Goal: Task Accomplishment & Management: Use online tool/utility

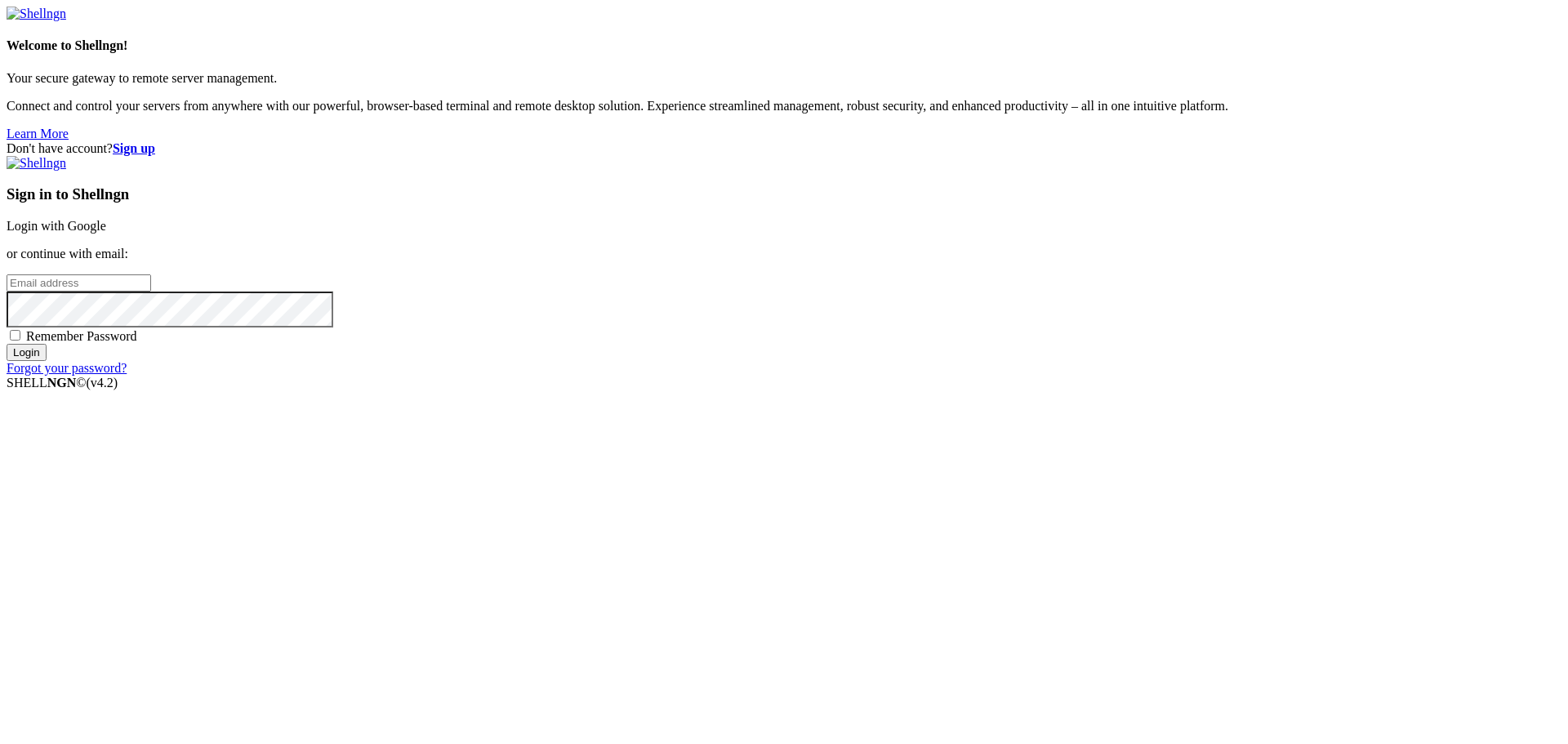
click at [151, 291] on input "email" at bounding box center [79, 282] width 145 height 17
click at [106, 233] on link "Login with Google" at bounding box center [56, 226] width 100 height 14
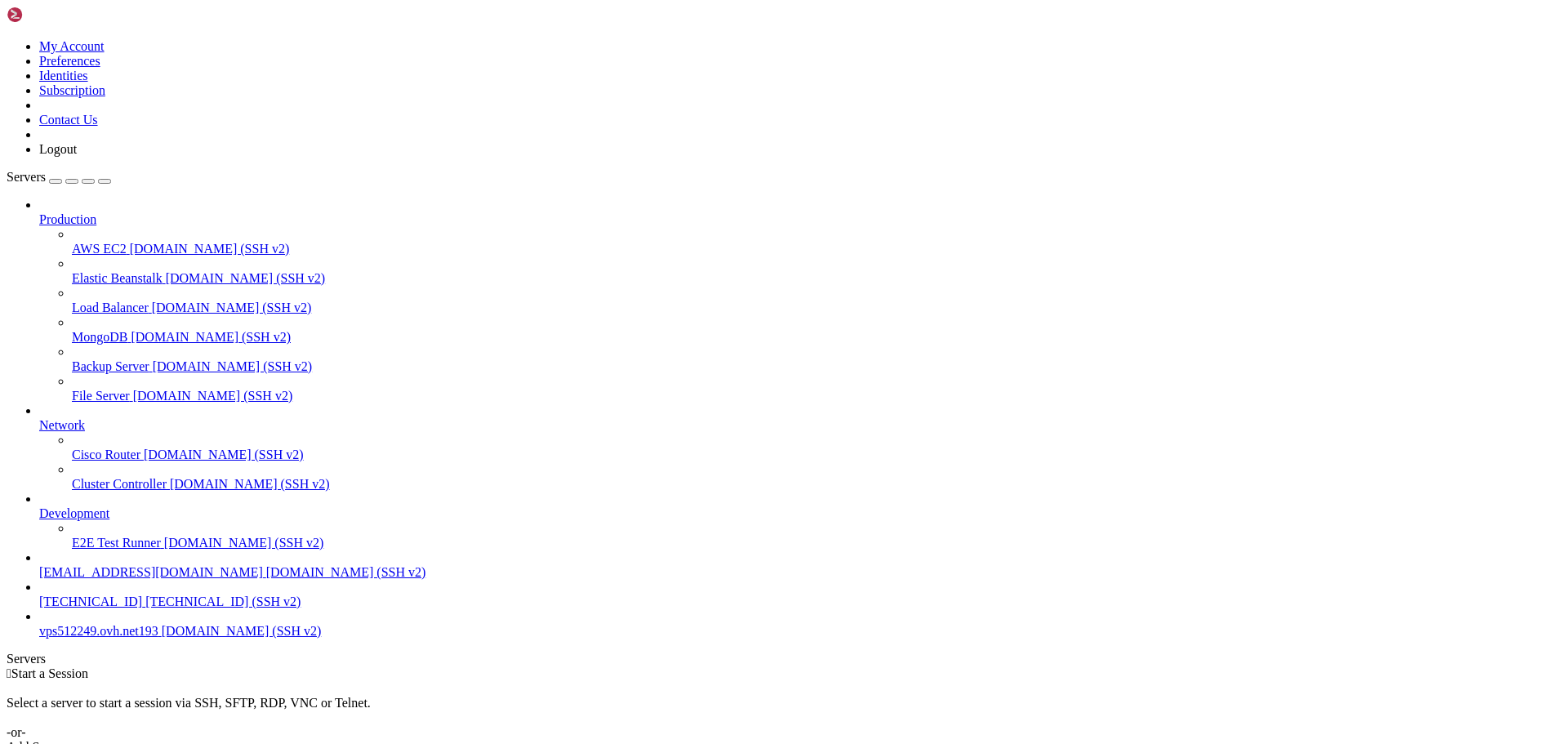
click at [123, 638] on span "vps512249.ovh.net193" at bounding box center [98, 631] width 119 height 14
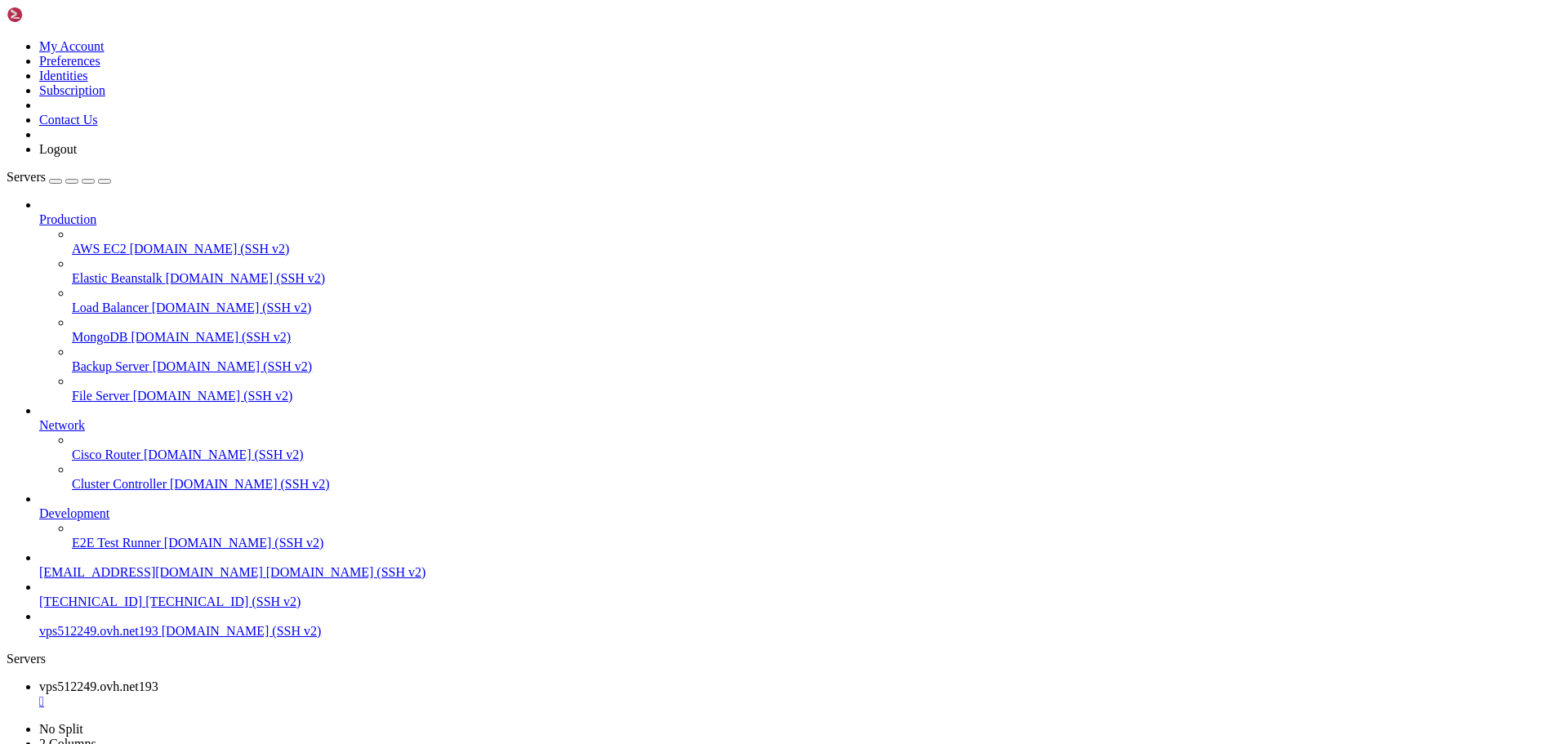
scroll to position [7, 2]
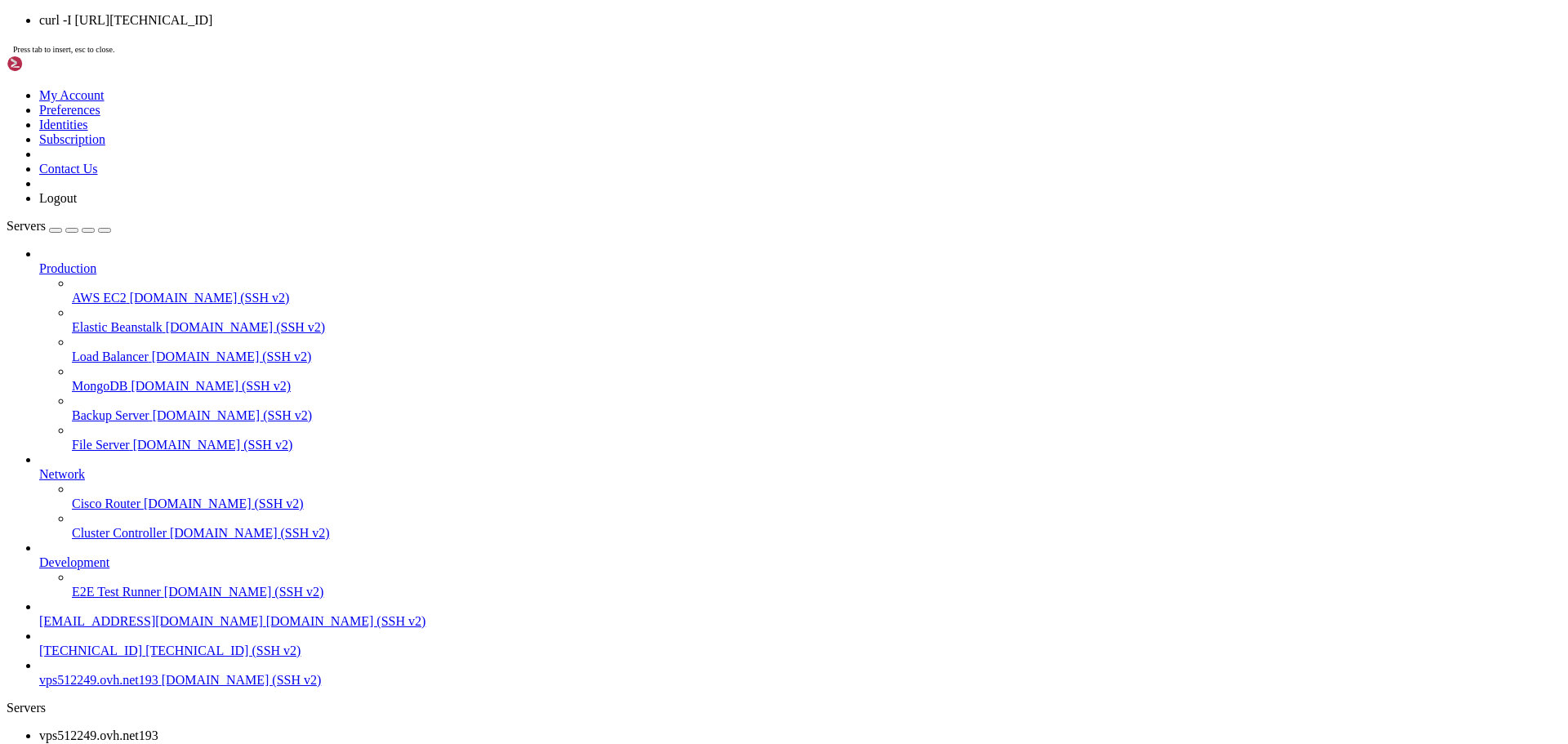
scroll to position [83, 0]
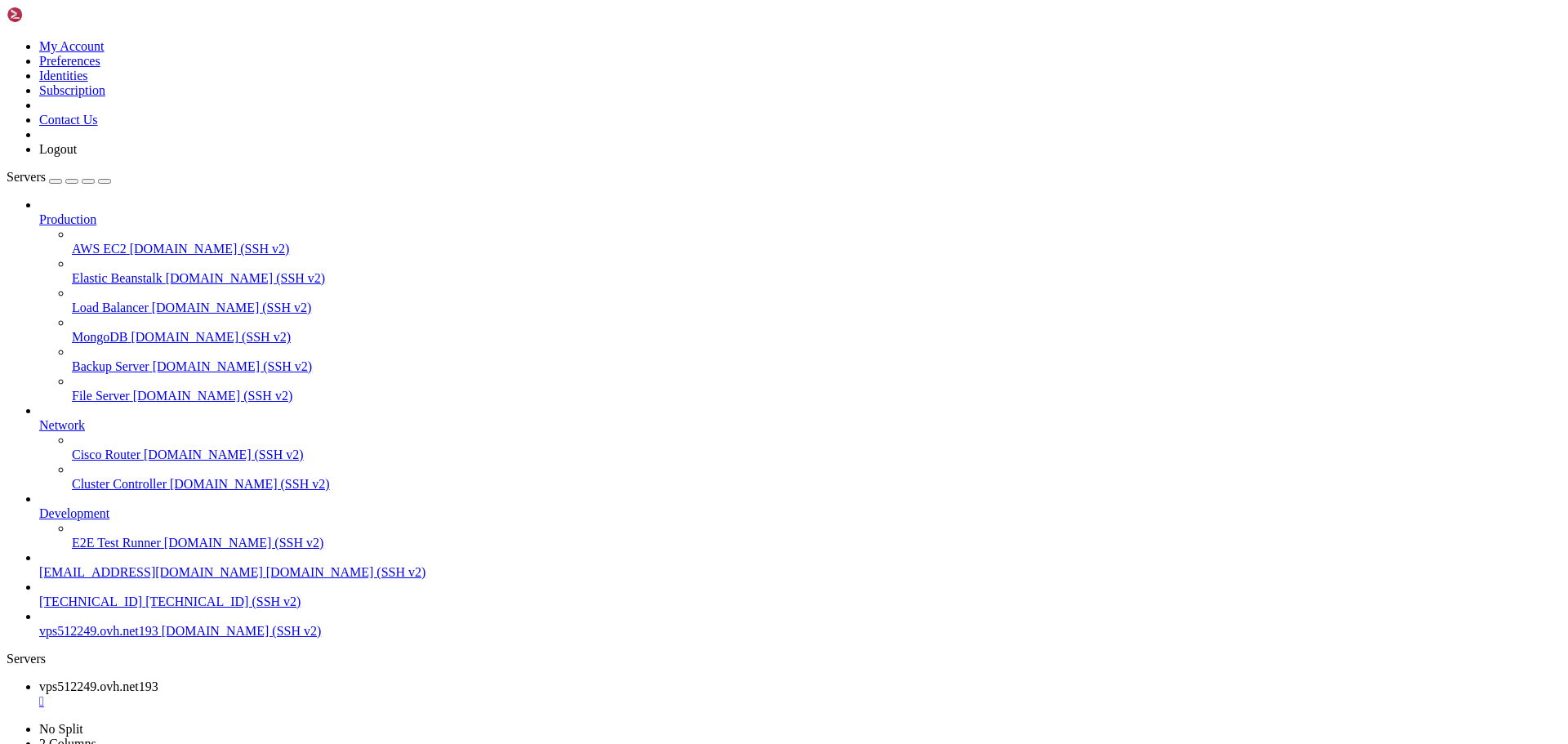
drag, startPoint x: 251, startPoint y: 1589, endPoint x: 211, endPoint y: 1535, distance: 67.2
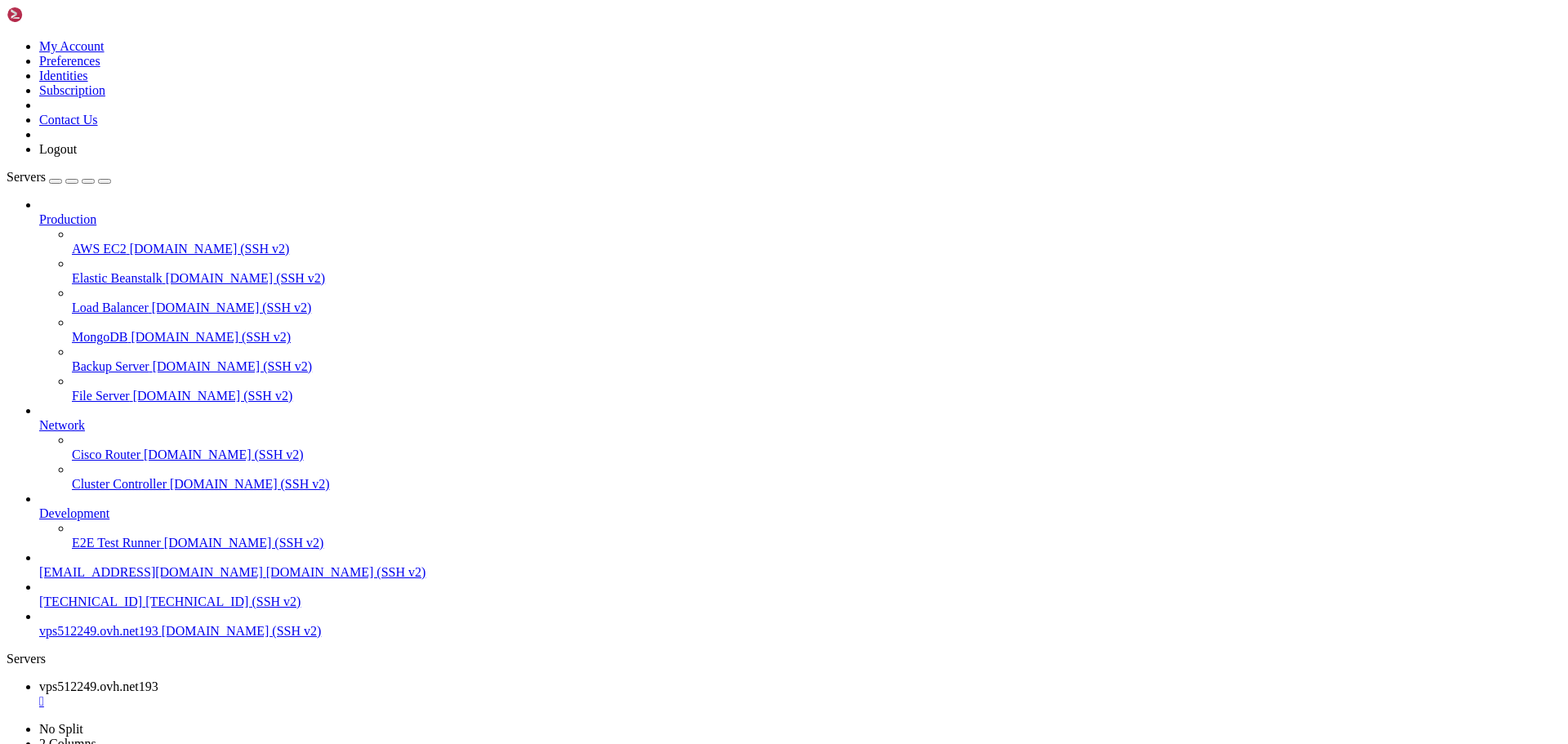
scroll to position [7, 2]
drag, startPoint x: 782, startPoint y: 1241, endPoint x: 772, endPoint y: 1241, distance: 10.0
